Goal: Communication & Community: Answer question/provide support

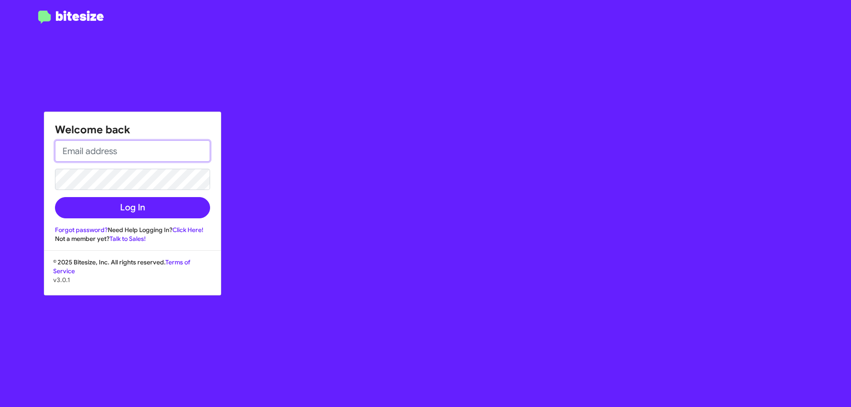
click at [155, 145] on input "email" at bounding box center [132, 150] width 155 height 21
type input "[EMAIL_ADDRESS][DOMAIN_NAME]"
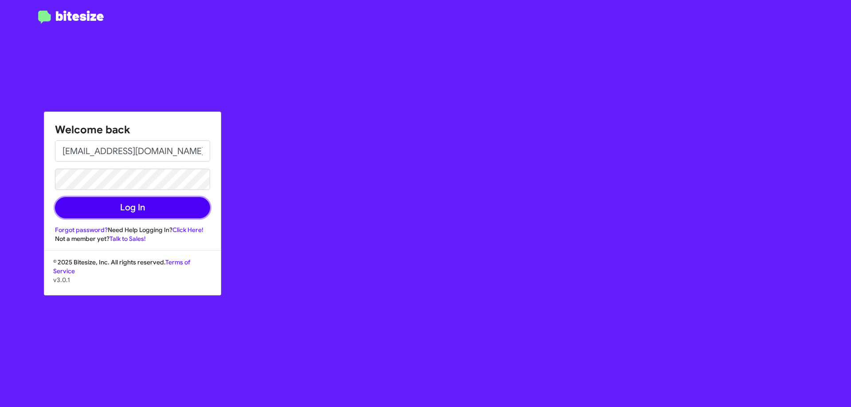
click at [153, 201] on button "Log In" at bounding box center [132, 207] width 155 height 21
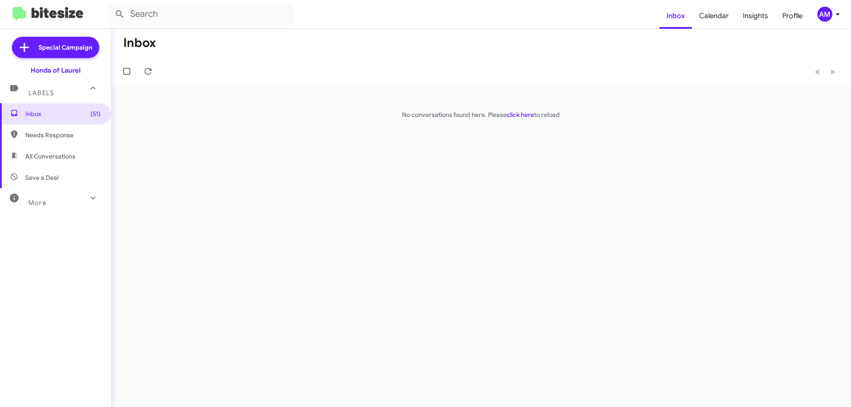
click at [54, 132] on span "Needs Response" at bounding box center [62, 135] width 75 height 9
type input "in:needs-response"
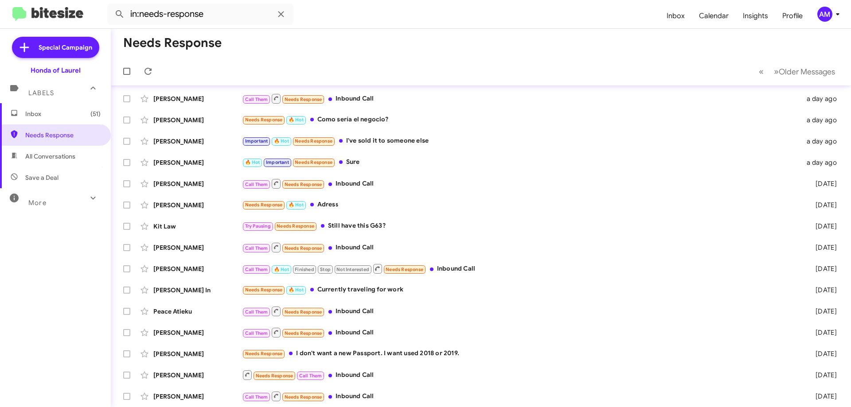
scroll to position [19, 0]
